Goal: Complete application form

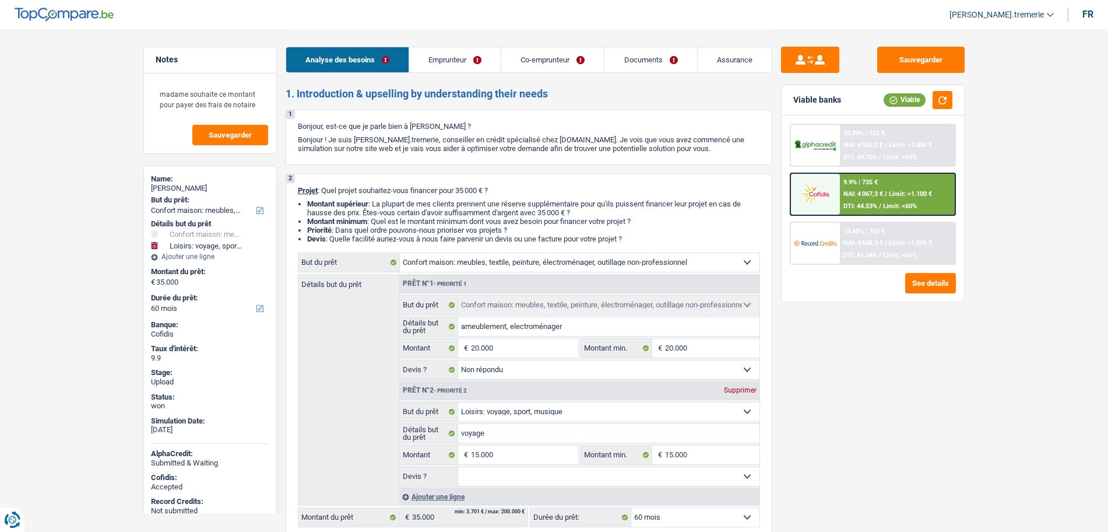
select select "household"
select select "hobbies"
select select "60"
select select "household"
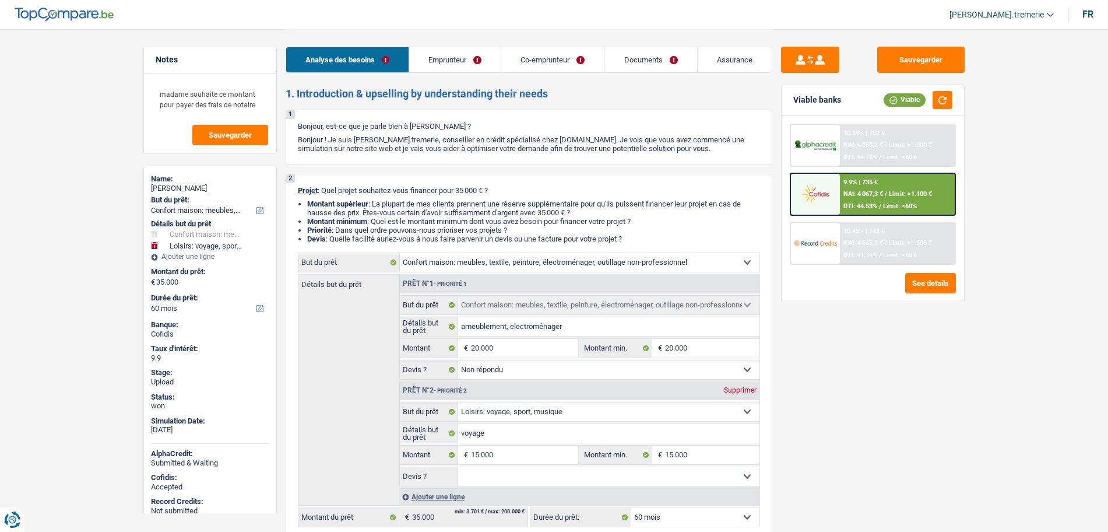
select select "household"
select select "not_answered"
select select "hobbies"
select select "60"
select select "privateEmployee"
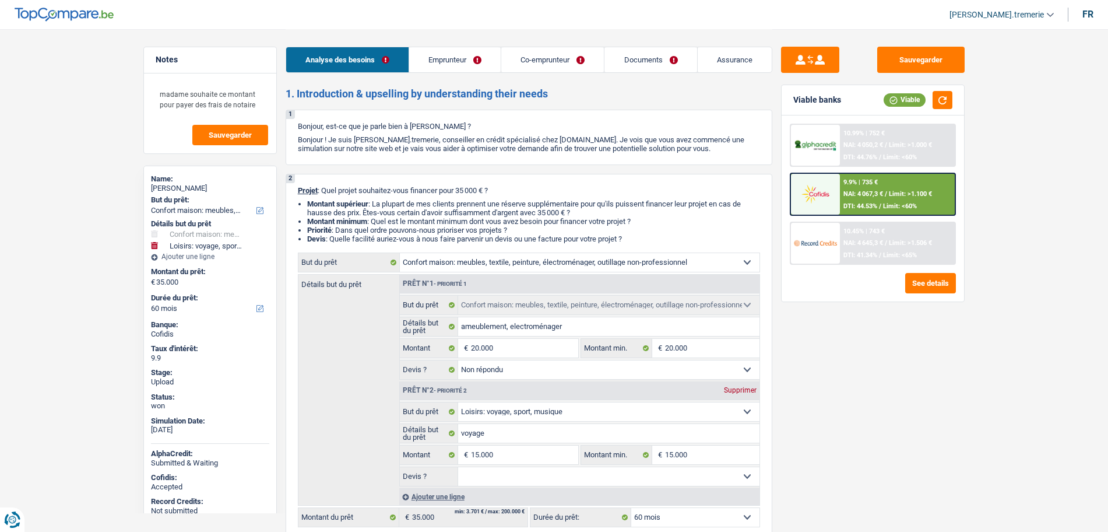
select select "privateEmployee"
select select "netSalary"
select select "mealVouchers"
select select "netSalary"
select select "mealVouchers"
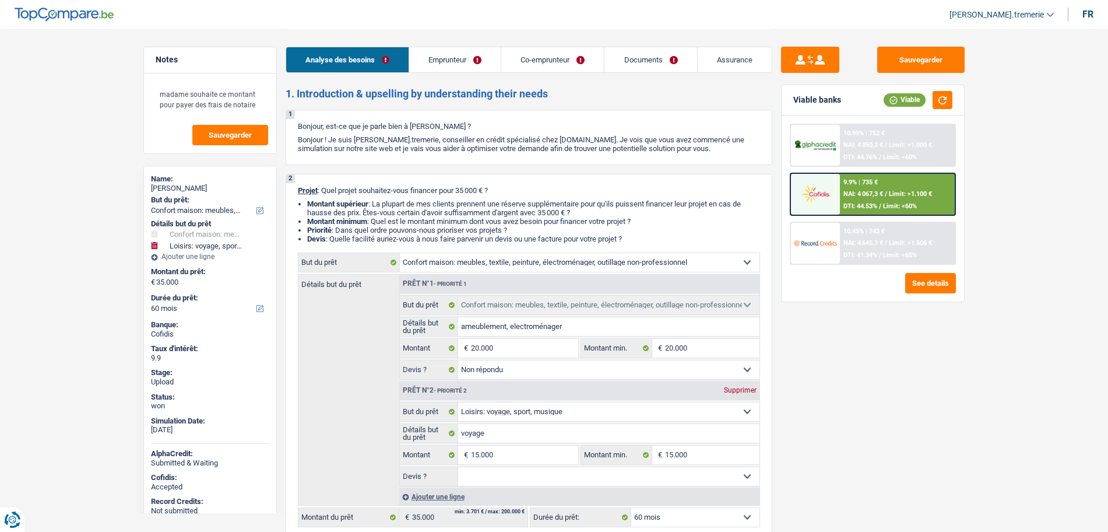
select select "ownerWithMortgage"
select select "mortgage"
select select "240"
select select "carLoan"
select select "60"
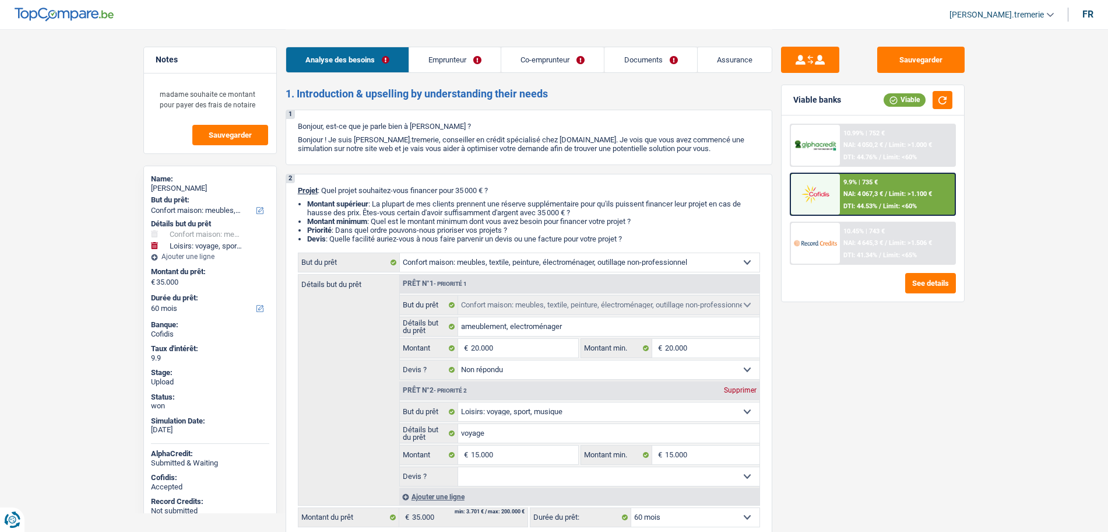
select select "carLoan"
select select "60"
select select "household"
select select "not_answered"
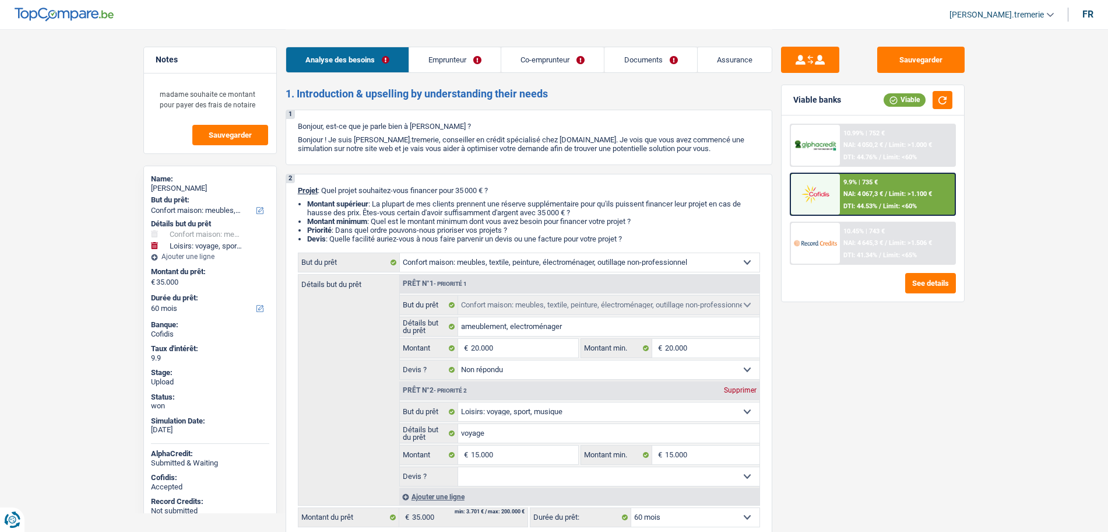
select select "hobbies"
select select "60"
click at [891, 197] on span "Limit: >1.100 €" at bounding box center [910, 194] width 43 height 8
